Goal: Transaction & Acquisition: Purchase product/service

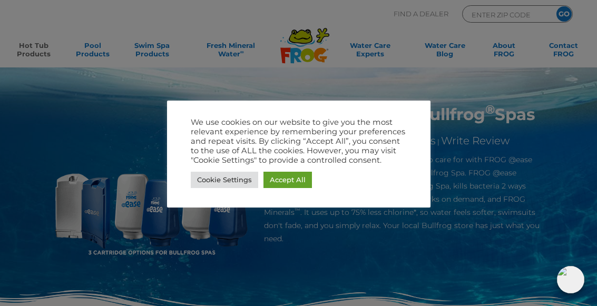
click at [292, 188] on link "Accept All" at bounding box center [287, 180] width 48 height 16
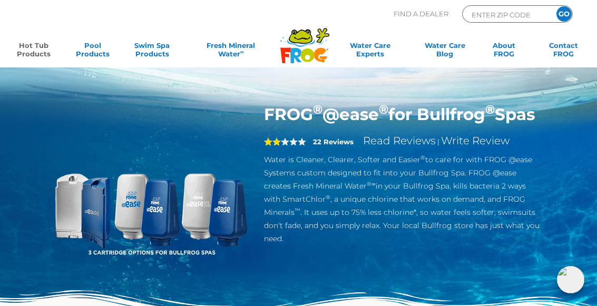
click at [34, 49] on link "Hot Tub Products" at bounding box center [34, 51] width 46 height 21
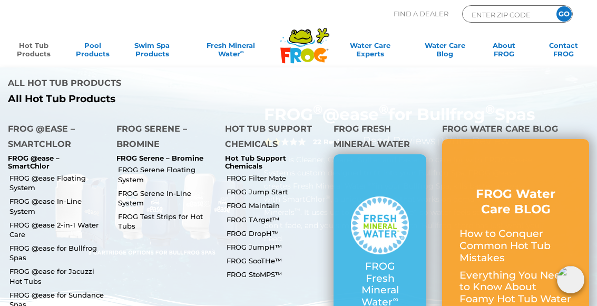
click at [64, 243] on link "FROG @ease for Bullfrog Spas" at bounding box center [58, 252] width 99 height 19
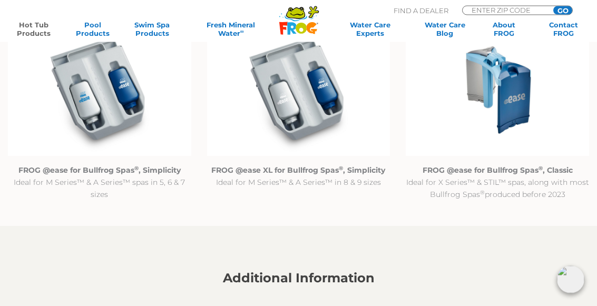
scroll to position [997, 0]
click at [489, 168] on strong "FROG @ease for Bullfrog Spas ® , Classic" at bounding box center [497, 169] width 150 height 9
click at [495, 164] on p "FROG @ease for Bullfrog Spas ® , Classic Ideal for X Series™ & STIL™ spas, alon…" at bounding box center [497, 182] width 183 height 36
click at [500, 171] on strong "FROG @ease for Bullfrog Spas ® , Classic" at bounding box center [497, 169] width 150 height 9
click at [510, 97] on img at bounding box center [497, 89] width 183 height 132
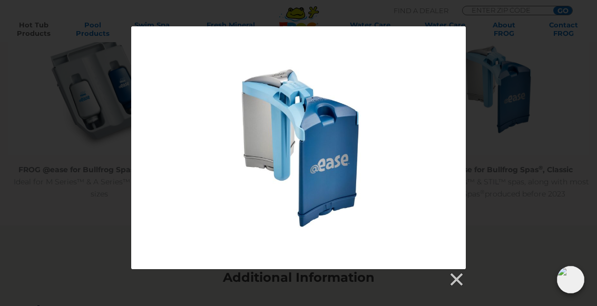
click at [469, 277] on div at bounding box center [298, 156] width 597 height 261
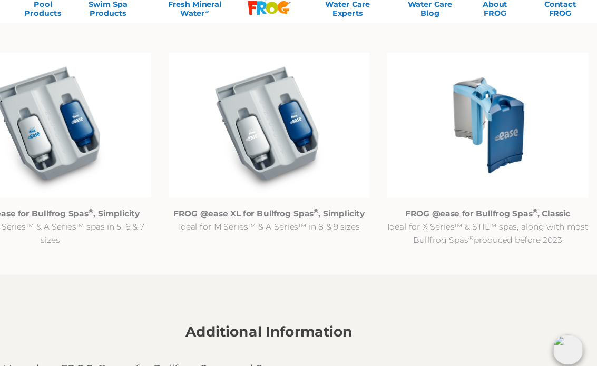
scroll to position [952, 0]
click at [434, 209] on p "FROG @ease for Bullfrog Spas ® , Classic Ideal for X Series™ & STIL™ spas, alon…" at bounding box center [497, 227] width 183 height 36
click at [422, 210] on strong "FROG @ease for Bullfrog Spas ® , Classic" at bounding box center [497, 214] width 150 height 9
click at [434, 209] on p "FROG @ease for Bullfrog Spas ® , Classic Ideal for X Series™ & STIL™ spas, alon…" at bounding box center [497, 227] width 183 height 36
click at [471, 216] on p "FROG @ease for Bullfrog Spas ® , Classic Ideal for X Series™ & STIL™ spas, alon…" at bounding box center [497, 227] width 183 height 36
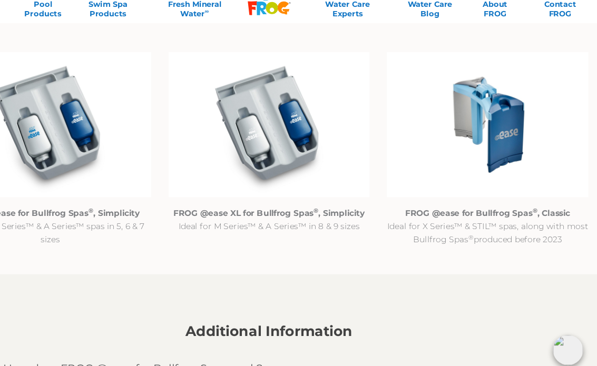
click at [443, 210] on strong "FROG @ease for Bullfrog Spas ® , Classic" at bounding box center [497, 214] width 150 height 9
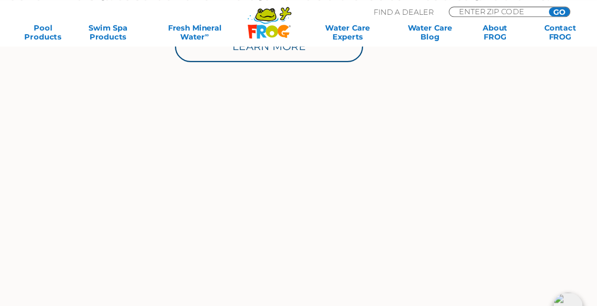
scroll to position [652, 0]
